Goal: Contribute content

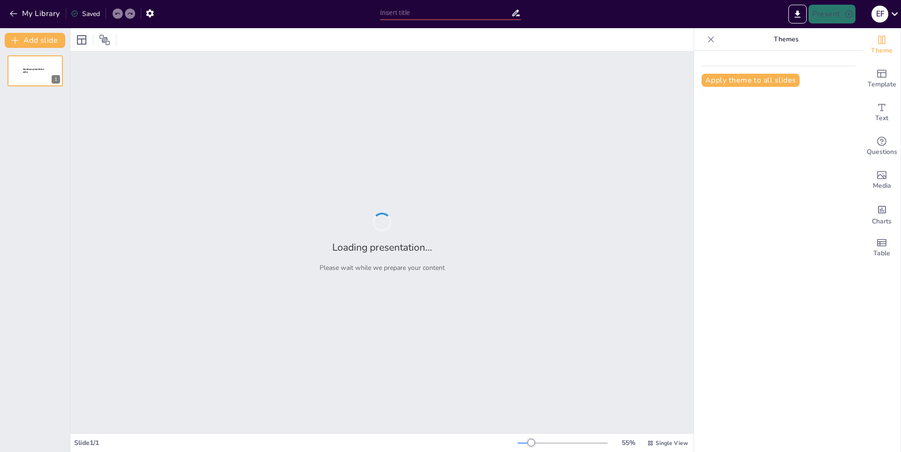
type input "¡Level Up! La Evolución de los Videojuegos"
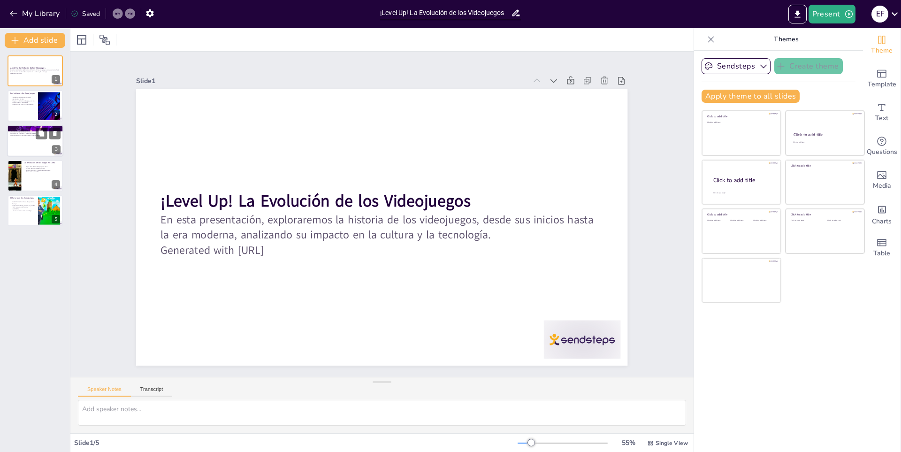
click at [22, 131] on p "Introducción de personajes icónicos." at bounding box center [35, 132] width 51 height 2
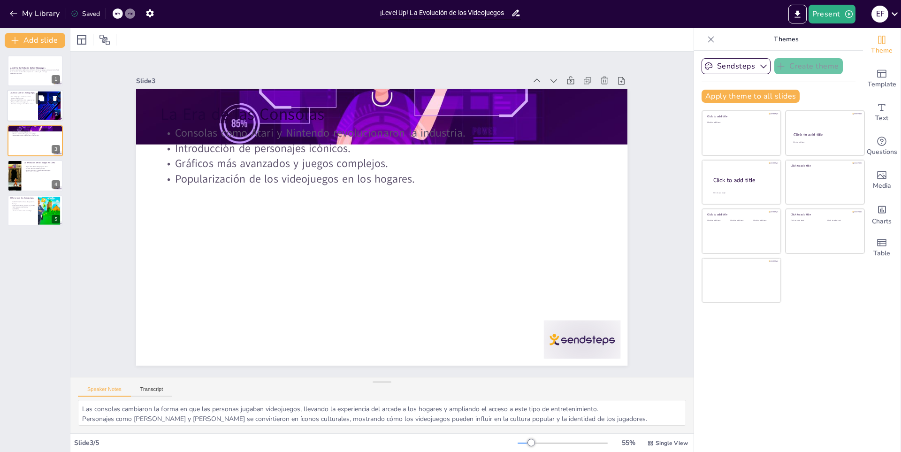
click at [28, 105] on div at bounding box center [35, 106] width 56 height 32
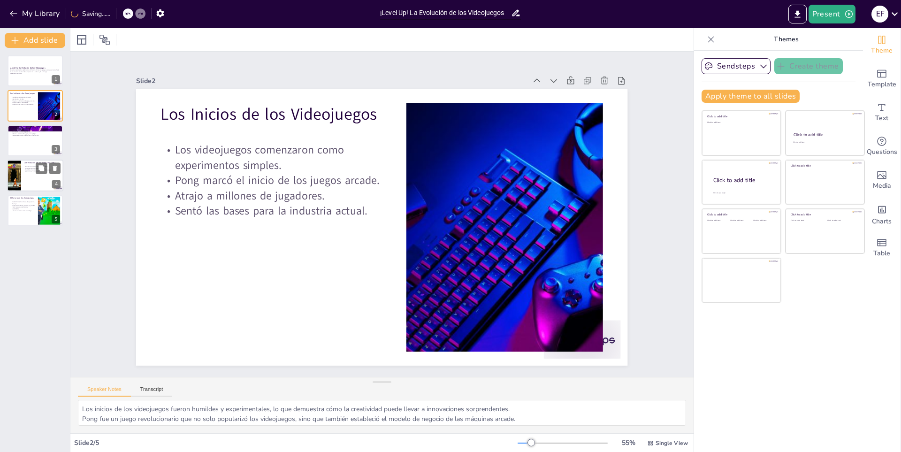
click at [30, 160] on div "La Revolución de los Juegos en Línea Popularidad de los videojuegos en línea. C…" at bounding box center [35, 176] width 56 height 32
type textarea "La llegada de los videojuegos en línea marcó un cambio significativo en la form…"
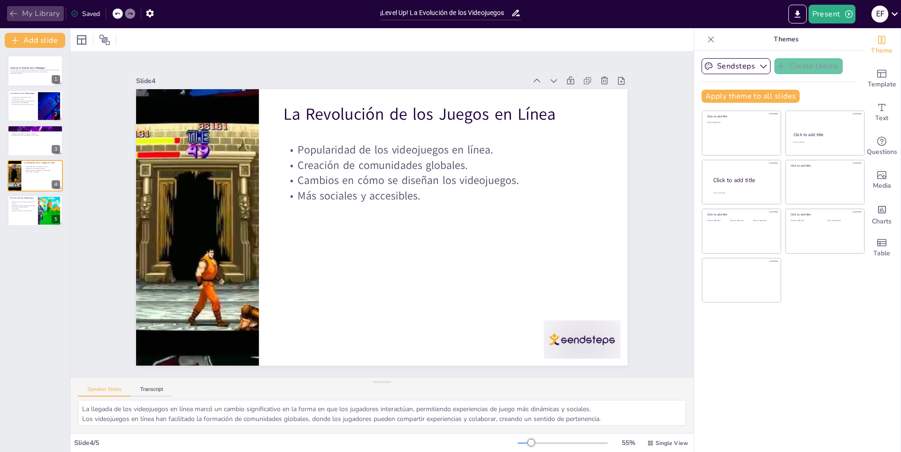
click at [21, 16] on button "My Library" at bounding box center [35, 13] width 57 height 15
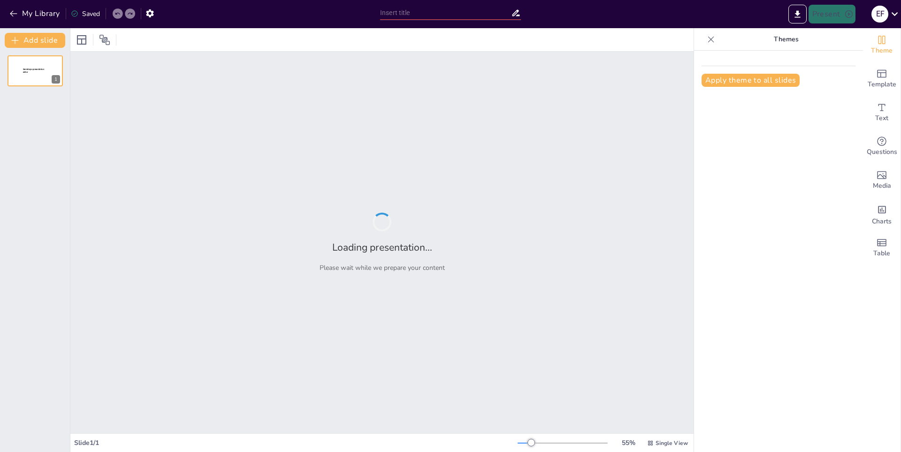
type input "Cocinando con Verduras: Sabores y Salud"
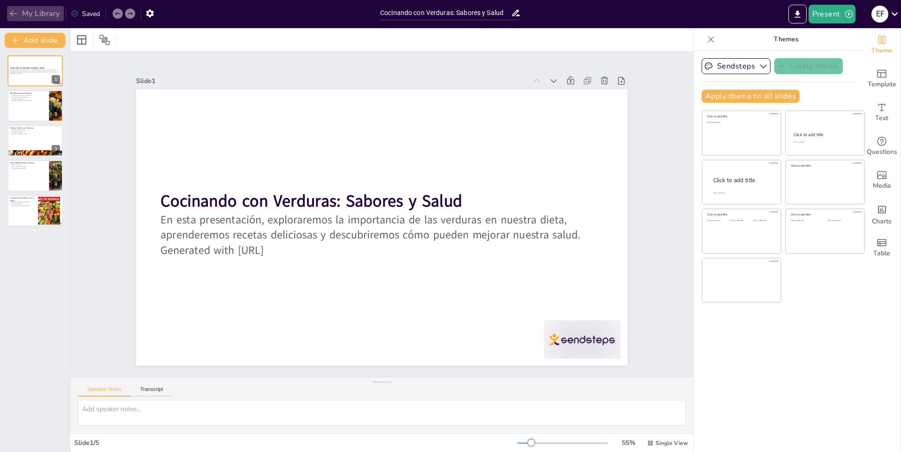
click at [38, 14] on button "My Library" at bounding box center [35, 13] width 57 height 15
